Goal: Transaction & Acquisition: Obtain resource

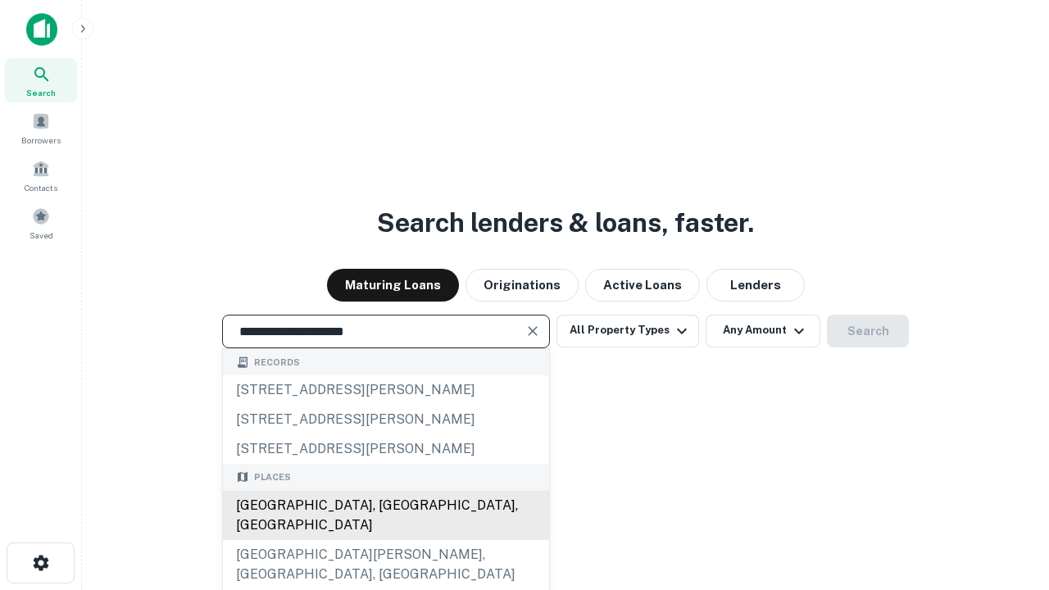
click at [385, 540] on div "[GEOGRAPHIC_DATA], [GEOGRAPHIC_DATA], [GEOGRAPHIC_DATA]" at bounding box center [386, 515] width 326 height 49
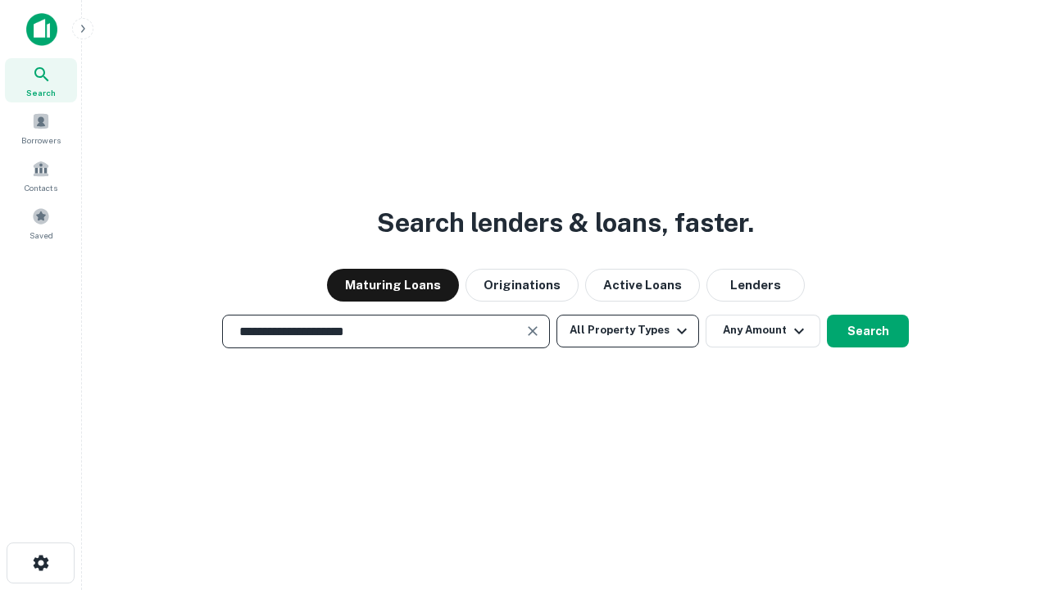
type input "**********"
click at [628, 330] on button "All Property Types" at bounding box center [628, 331] width 143 height 33
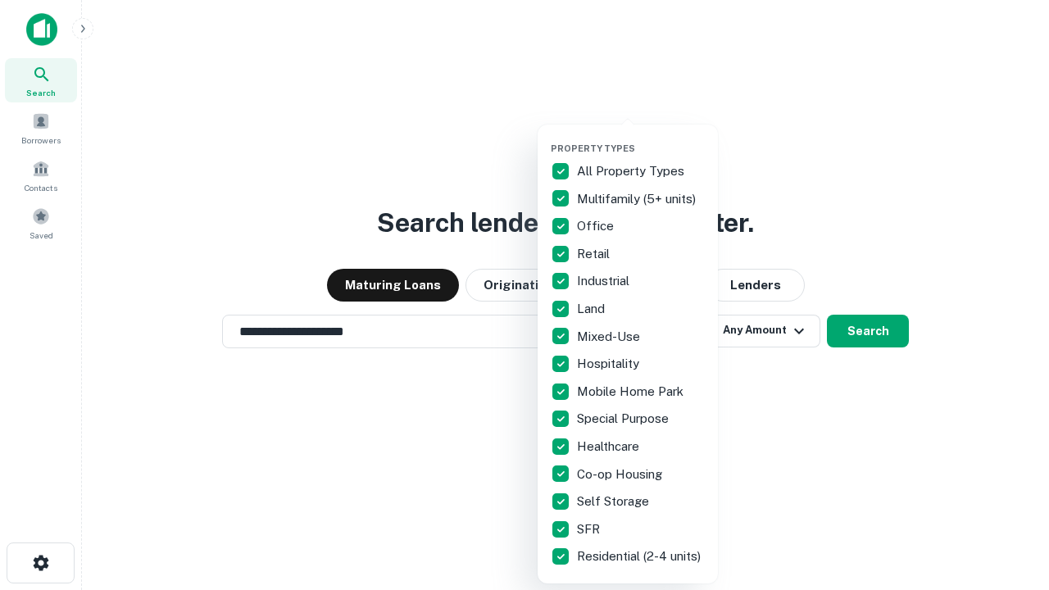
click at [641, 138] on button "button" at bounding box center [641, 138] width 180 height 1
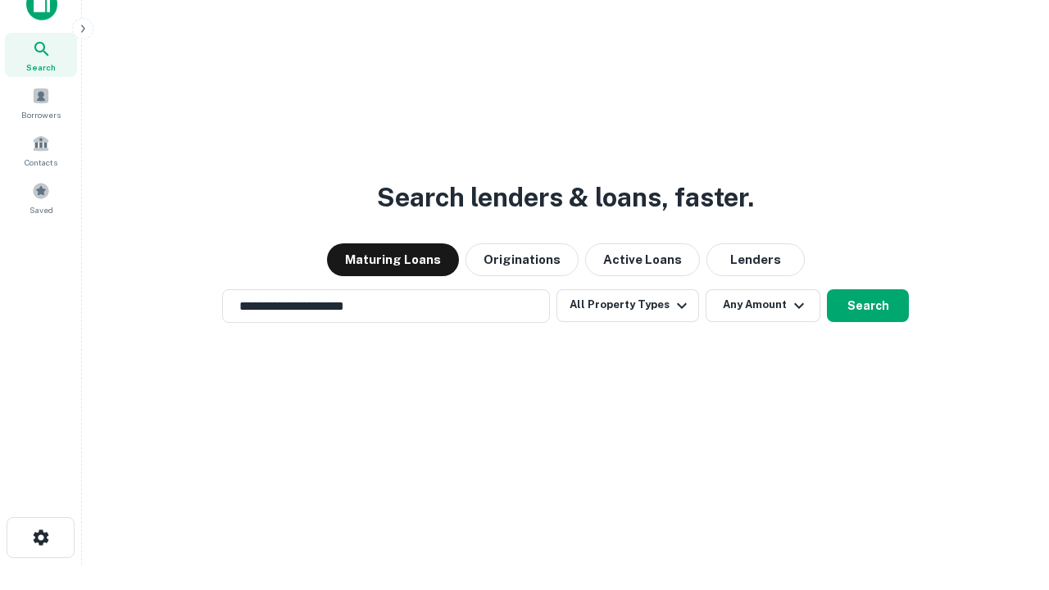
scroll to position [10, 198]
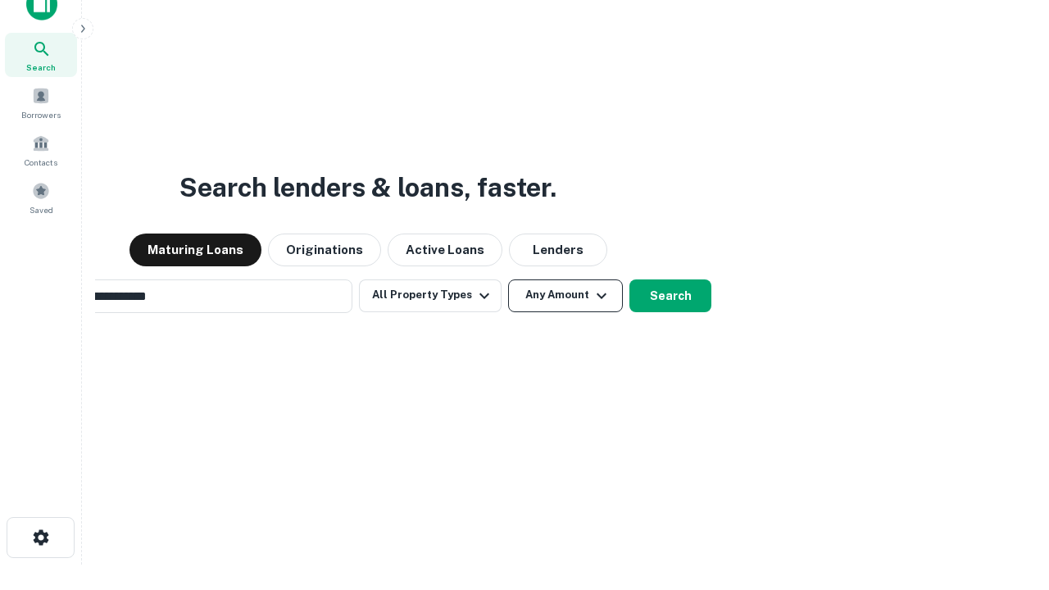
click at [508, 280] on button "Any Amount" at bounding box center [565, 296] width 115 height 33
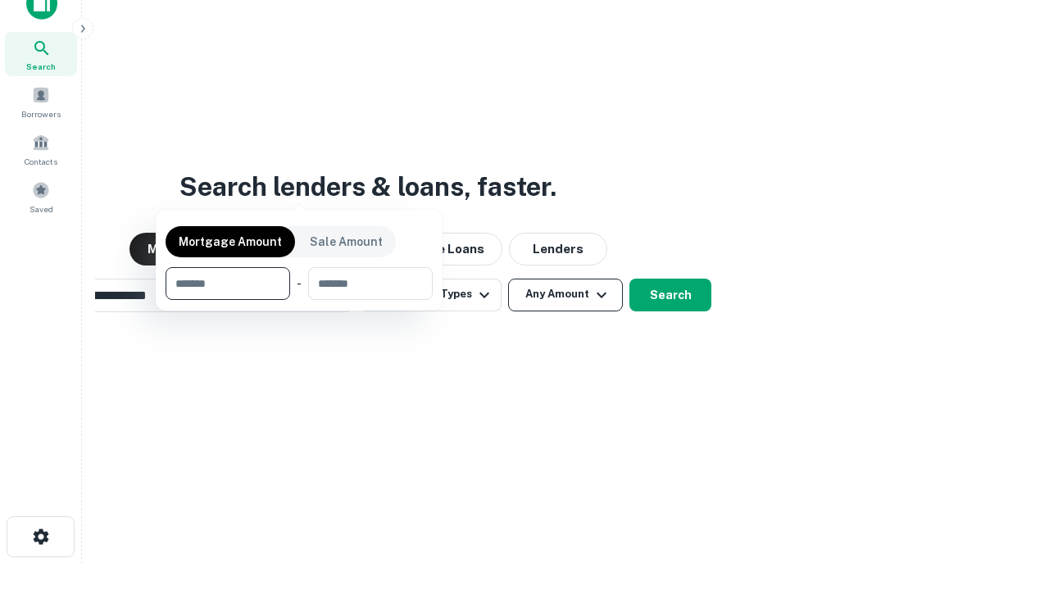
scroll to position [118, 464]
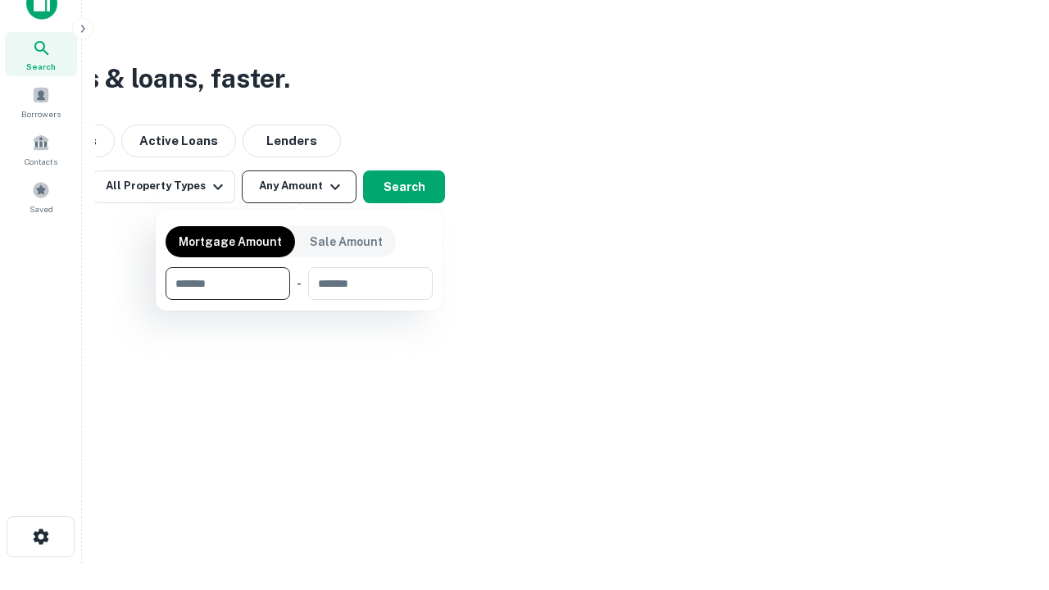
type input "*******"
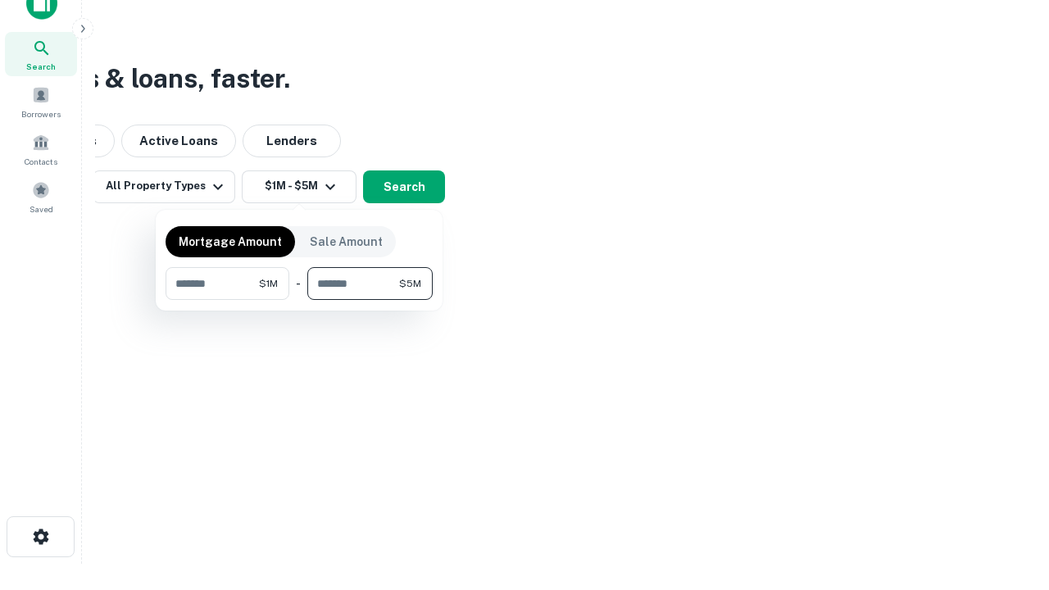
type input "*******"
click at [299, 300] on button "button" at bounding box center [299, 300] width 267 height 1
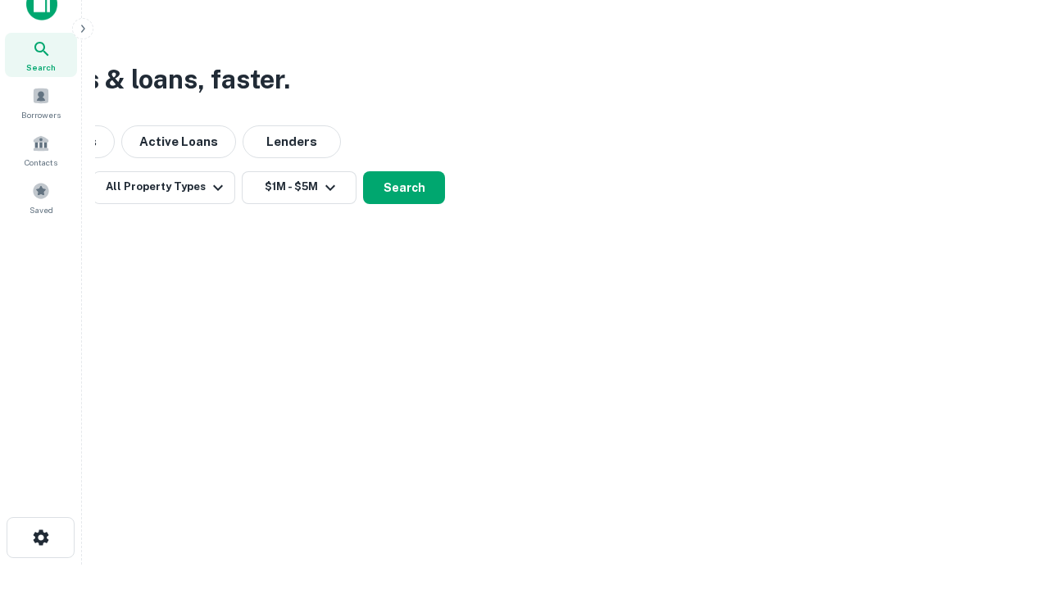
scroll to position [10, 302]
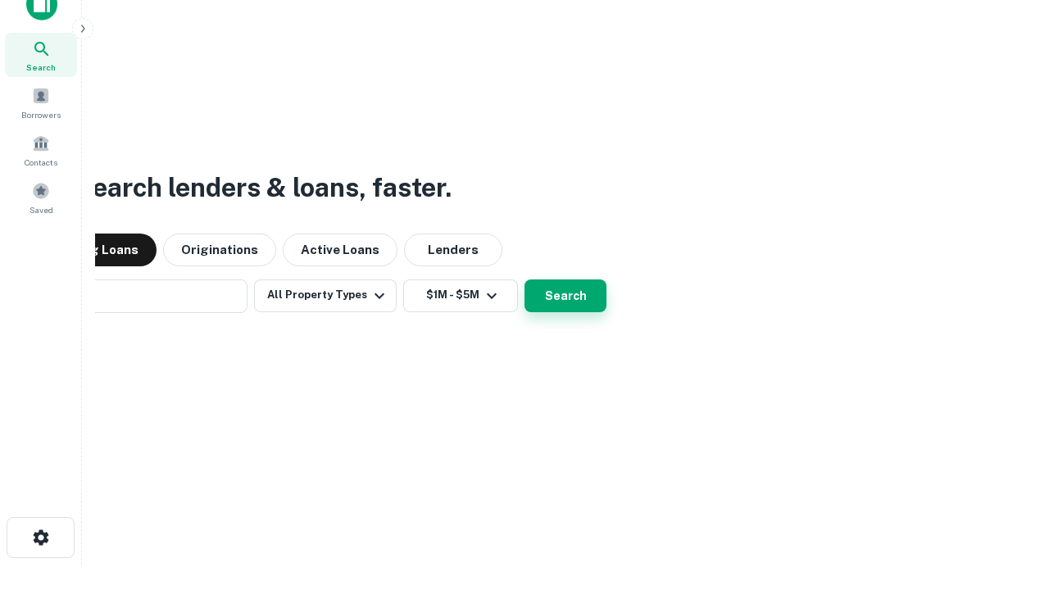
click at [525, 280] on button "Search" at bounding box center [566, 296] width 82 height 33
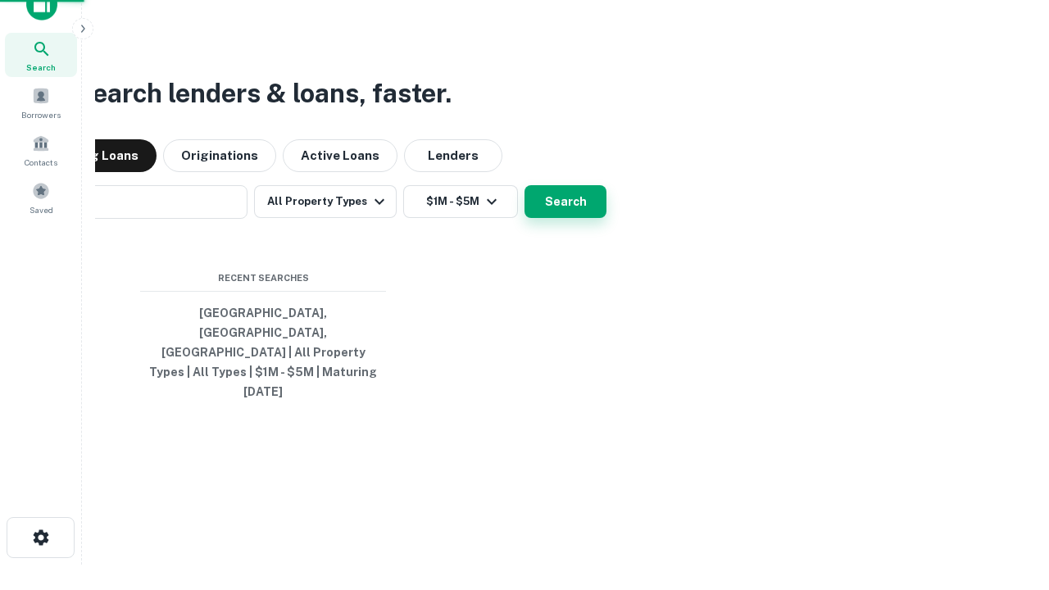
scroll to position [43, 464]
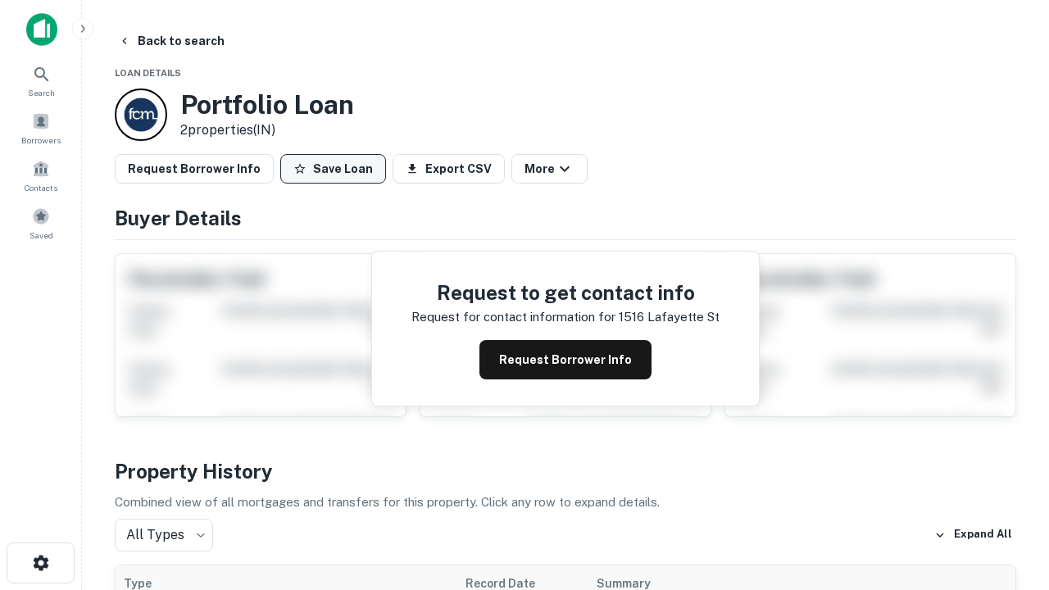
click at [333, 169] on button "Save Loan" at bounding box center [333, 169] width 106 height 30
click at [337, 169] on button "Save Loan" at bounding box center [333, 169] width 106 height 30
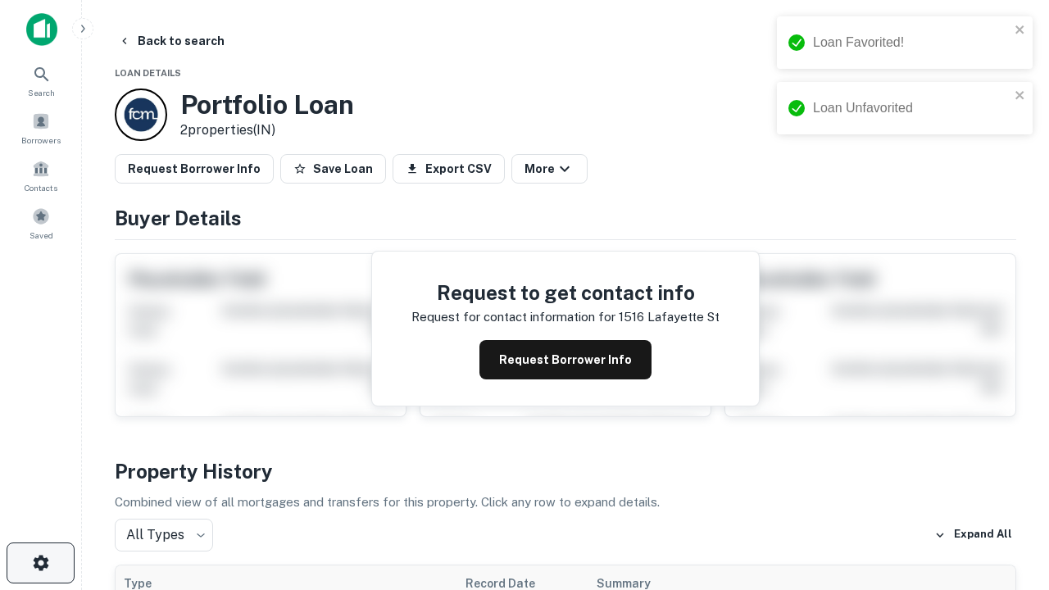
click at [40, 563] on icon "button" at bounding box center [41, 563] width 20 height 20
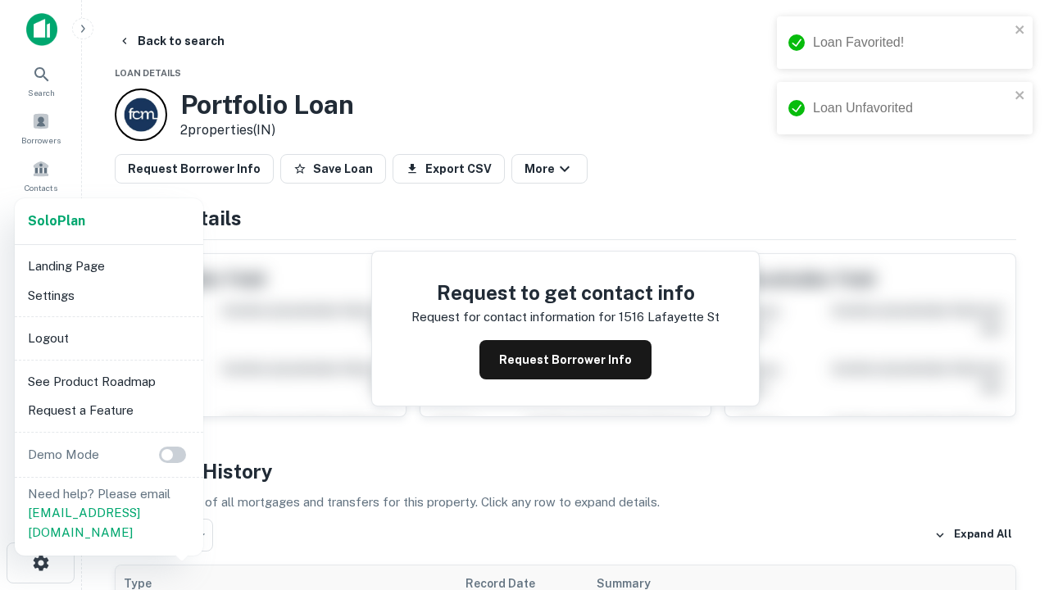
click at [108, 338] on li "Logout" at bounding box center [108, 339] width 175 height 30
